Goal: Information Seeking & Learning: Find specific fact

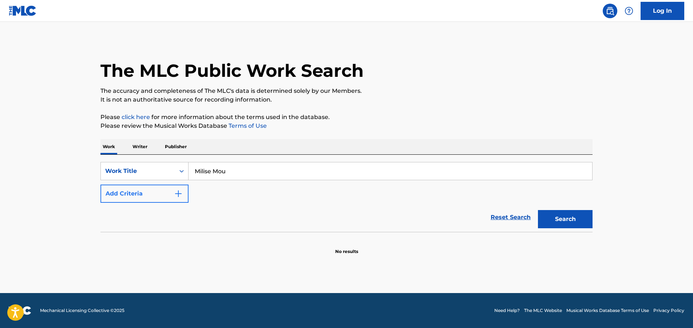
type input "Milise Mou"
click at [182, 191] on img "Search Form" at bounding box center [178, 193] width 9 height 9
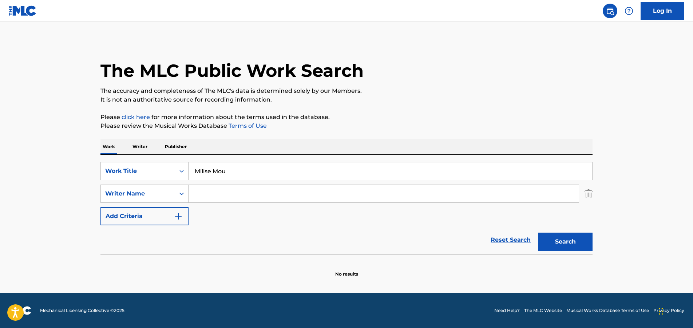
click at [203, 193] on input "Search Form" at bounding box center [384, 193] width 390 height 17
click at [538, 233] on button "Search" at bounding box center [565, 242] width 55 height 18
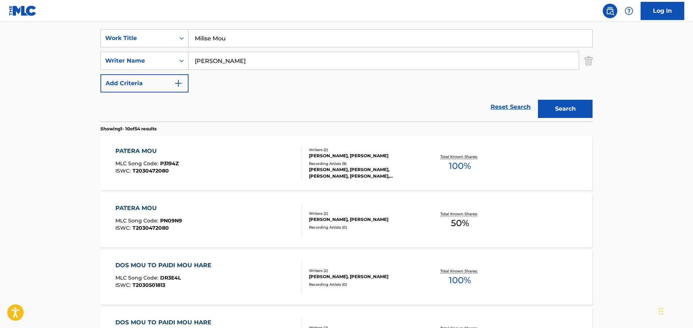
scroll to position [146, 0]
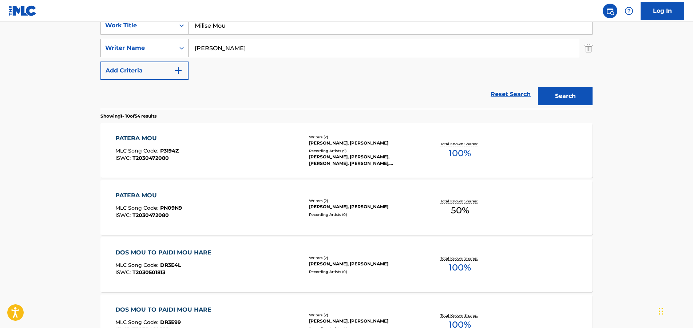
drag, startPoint x: 273, startPoint y: 48, endPoint x: 186, endPoint y: 47, distance: 86.7
click at [186, 47] on div "SearchWithCriteriacd96486b-360a-426a-a2c8-669e6b04d30a Writer Name [PERSON_NAME]" at bounding box center [346, 48] width 492 height 18
paste input "[PERSON_NAME]"
type input "[PERSON_NAME]"
click at [558, 94] on button "Search" at bounding box center [565, 96] width 55 height 18
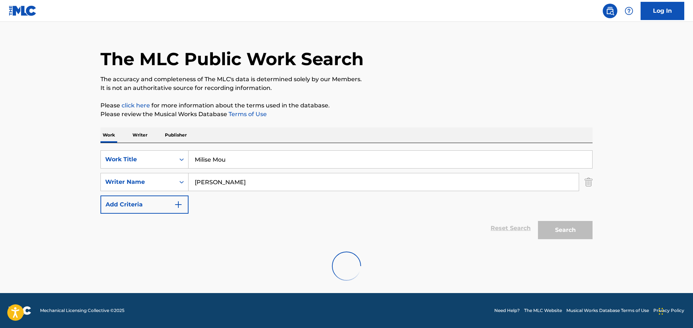
scroll to position [0, 0]
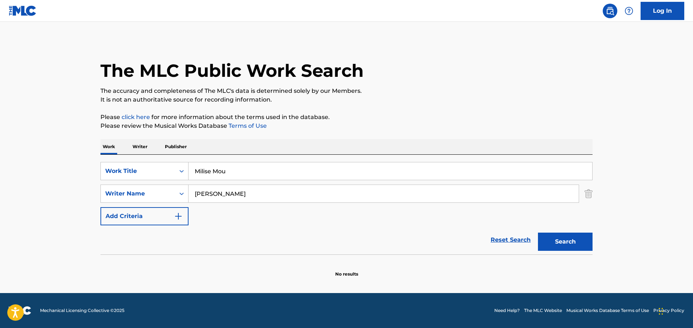
drag, startPoint x: 265, startPoint y: 195, endPoint x: 193, endPoint y: 196, distance: 72.1
click at [193, 196] on input "[PERSON_NAME]" at bounding box center [384, 193] width 390 height 17
drag, startPoint x: 253, startPoint y: 169, endPoint x: 180, endPoint y: 171, distance: 73.2
click at [180, 171] on div "SearchWithCriteria8d07e2b7-e753-4c7e-85e0-5c0790d546f3 Work Title Milise Mou" at bounding box center [346, 171] width 492 height 18
click at [245, 169] on input "Milise Mou" at bounding box center [391, 170] width 404 height 17
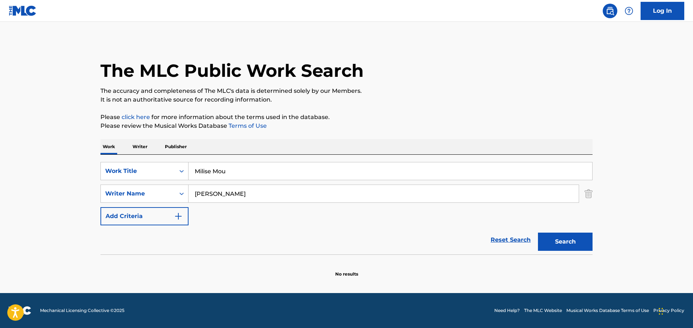
click at [241, 170] on input "Milise Mou" at bounding box center [391, 170] width 404 height 17
drag, startPoint x: 241, startPoint y: 170, endPoint x: 184, endPoint y: 173, distance: 57.2
click at [184, 173] on div "SearchWithCriteria8d07e2b7-e753-4c7e-85e0-5c0790d546f3 Work Title Milise Mou" at bounding box center [346, 171] width 492 height 18
